Goal: Task Accomplishment & Management: Use online tool/utility

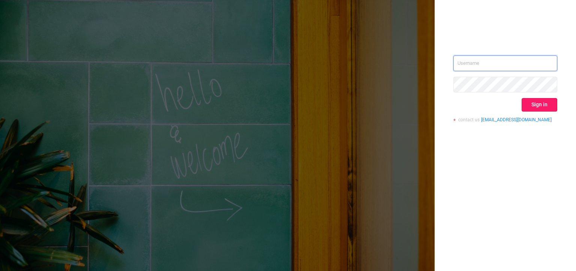
type input "[PERSON_NAME][EMAIL_ADDRESS][DOMAIN_NAME]"
click at [529, 103] on button "Sign in" at bounding box center [539, 104] width 36 height 13
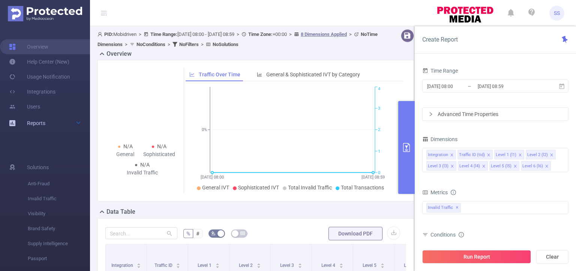
click at [37, 120] on span "Reports" at bounding box center [36, 123] width 18 height 6
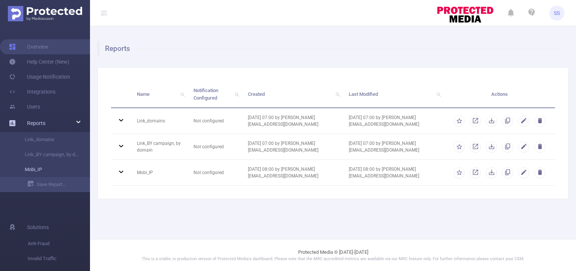
click at [41, 168] on link "Mobi_IP" at bounding box center [48, 169] width 66 height 15
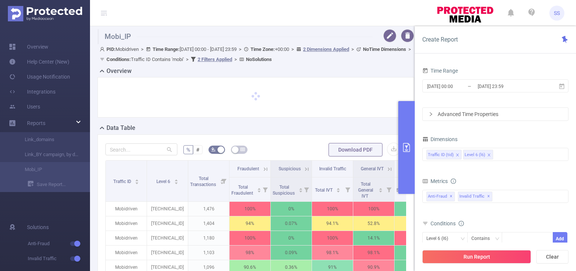
click at [410, 142] on button "primary" at bounding box center [406, 147] width 16 height 93
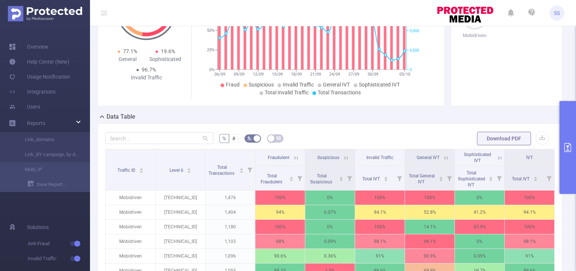
scroll to position [75, 0]
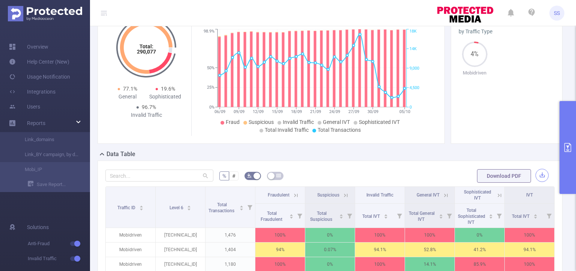
click at [535, 180] on button "button" at bounding box center [541, 175] width 13 height 13
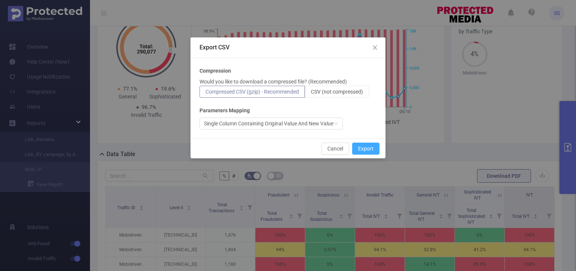
click at [364, 151] on button "Export" at bounding box center [365, 149] width 27 height 12
